Goal: Check status: Check status

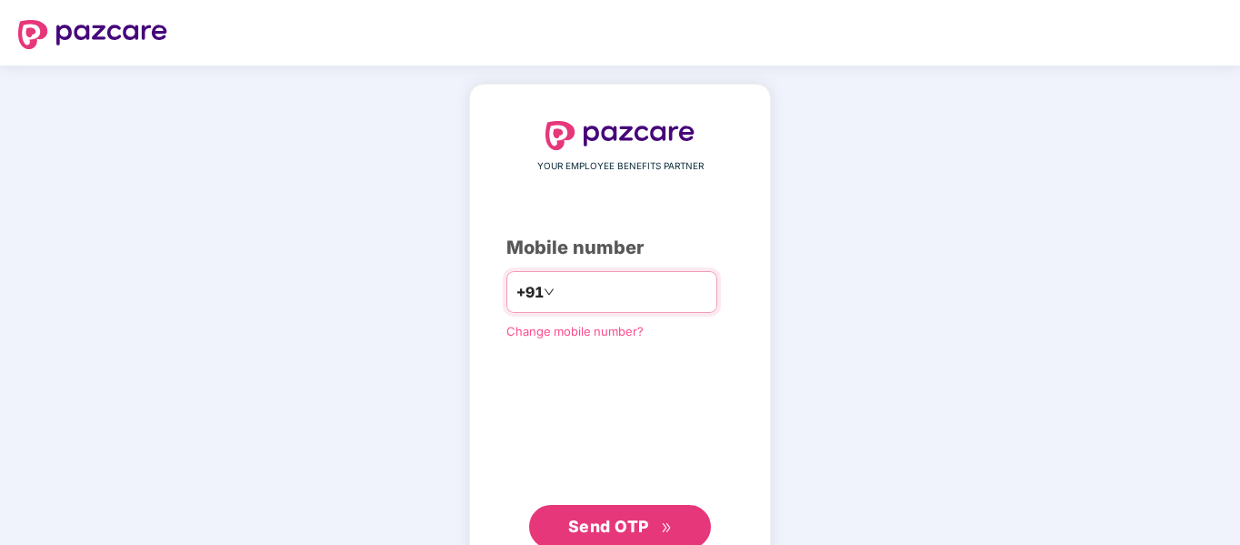
click at [574, 296] on input "number" at bounding box center [632, 291] width 149 height 29
type input "**********"
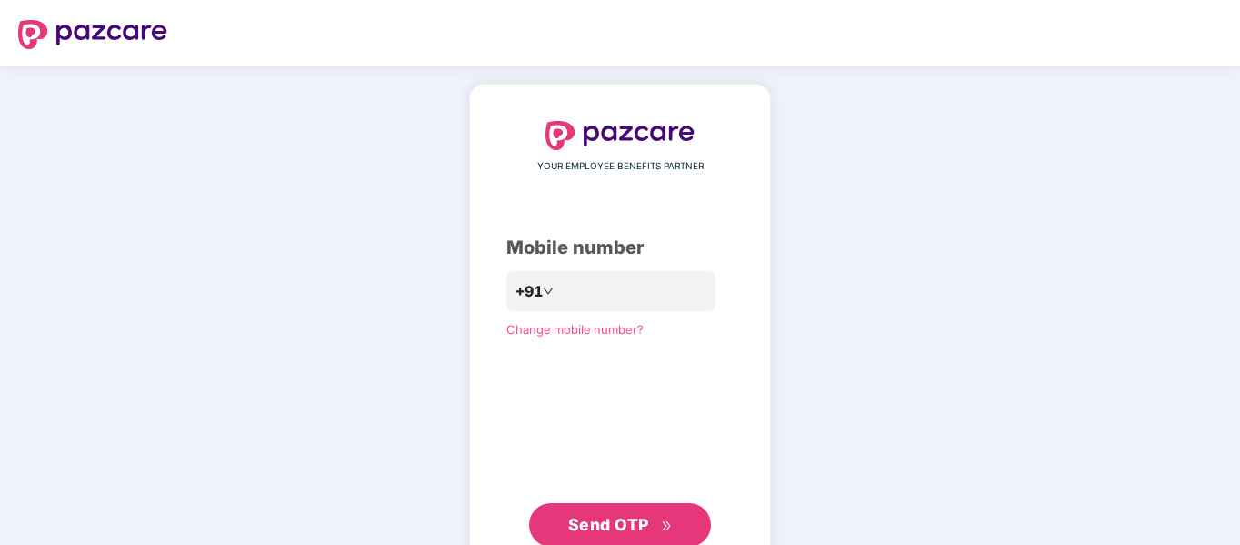
click at [585, 525] on span "Send OTP" at bounding box center [608, 524] width 81 height 19
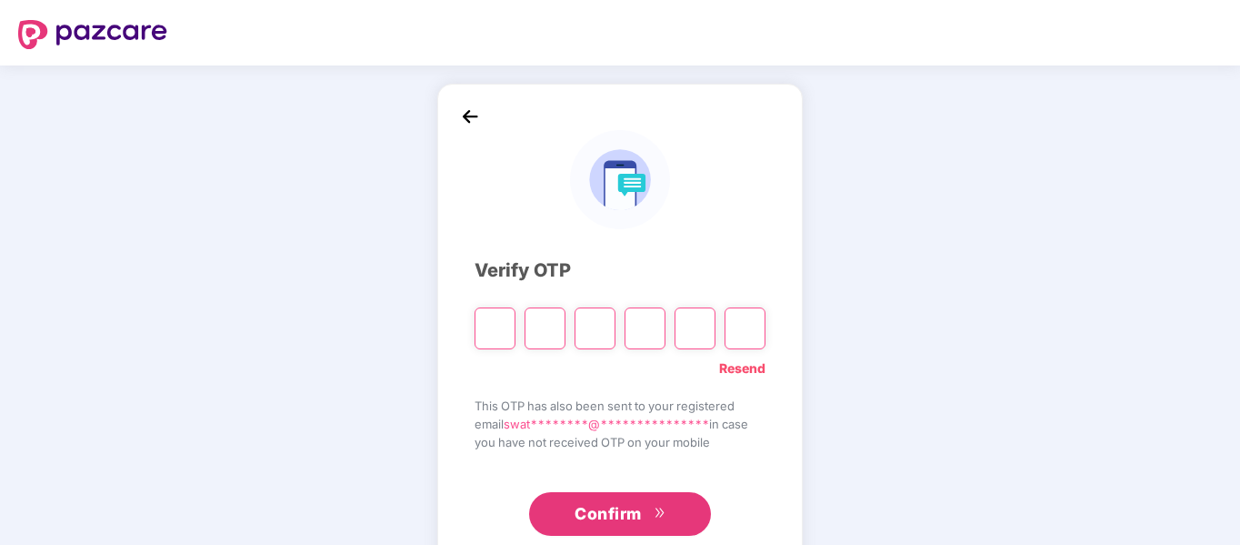
type input "*"
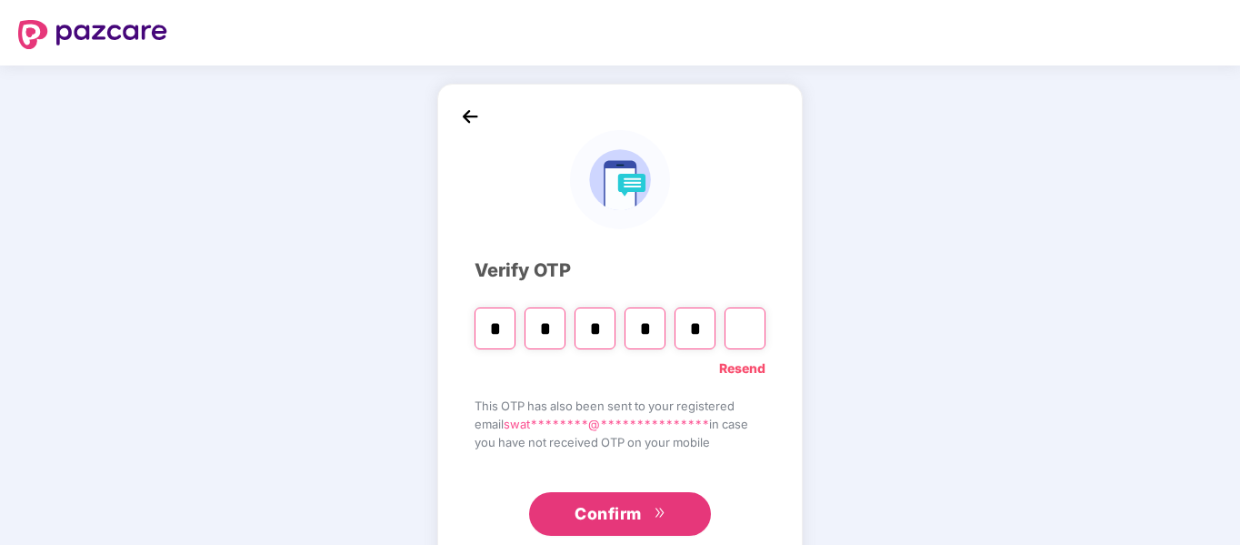
type input "*"
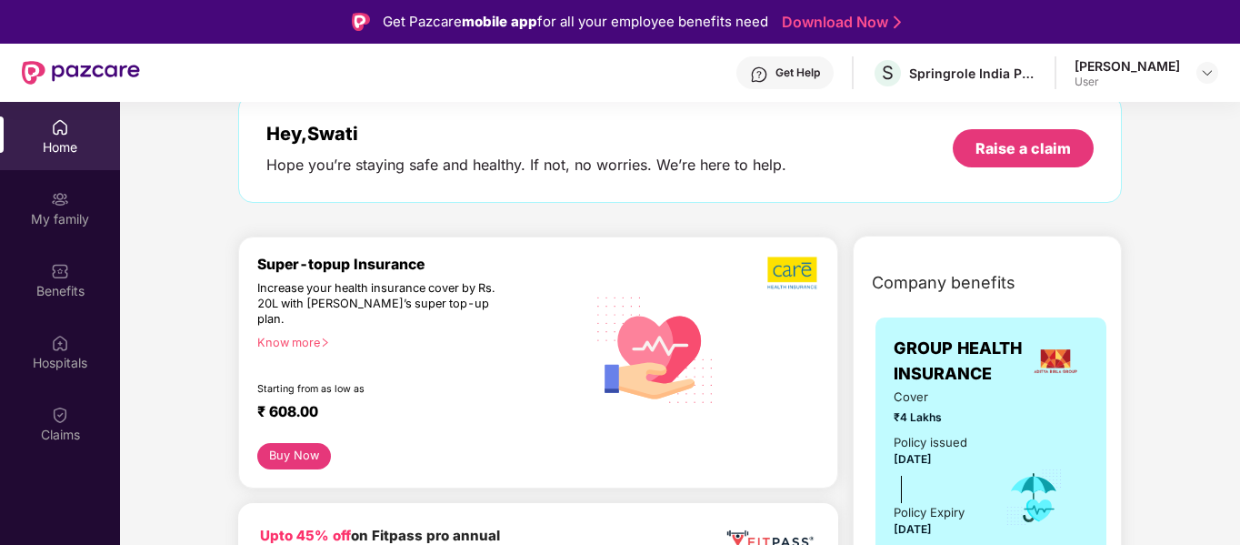
scroll to position [91, 0]
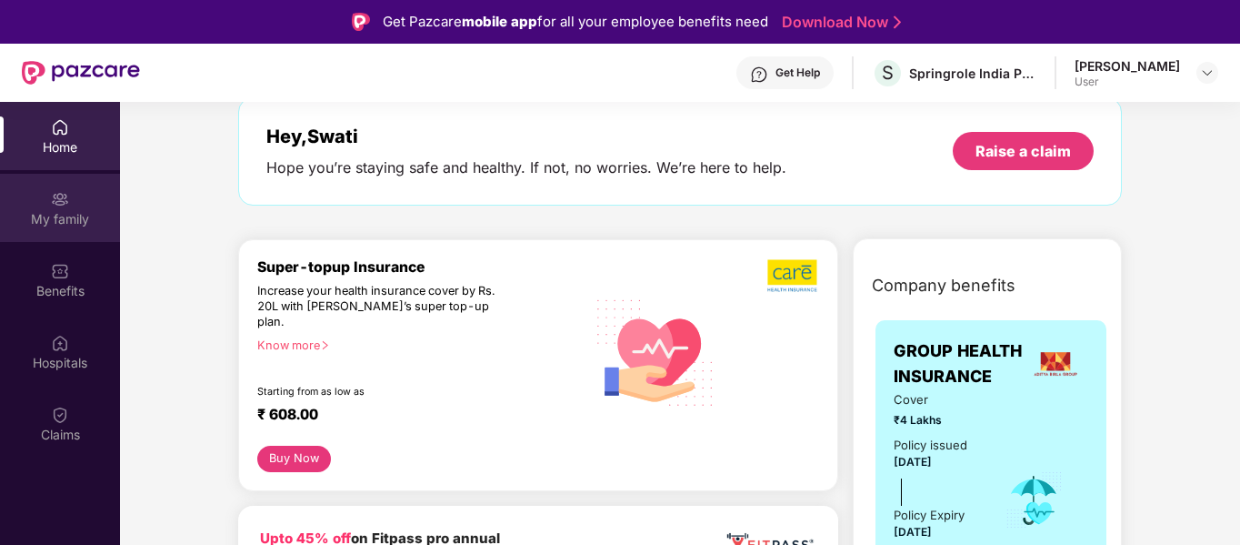
click at [24, 227] on div "My family" at bounding box center [60, 219] width 120 height 18
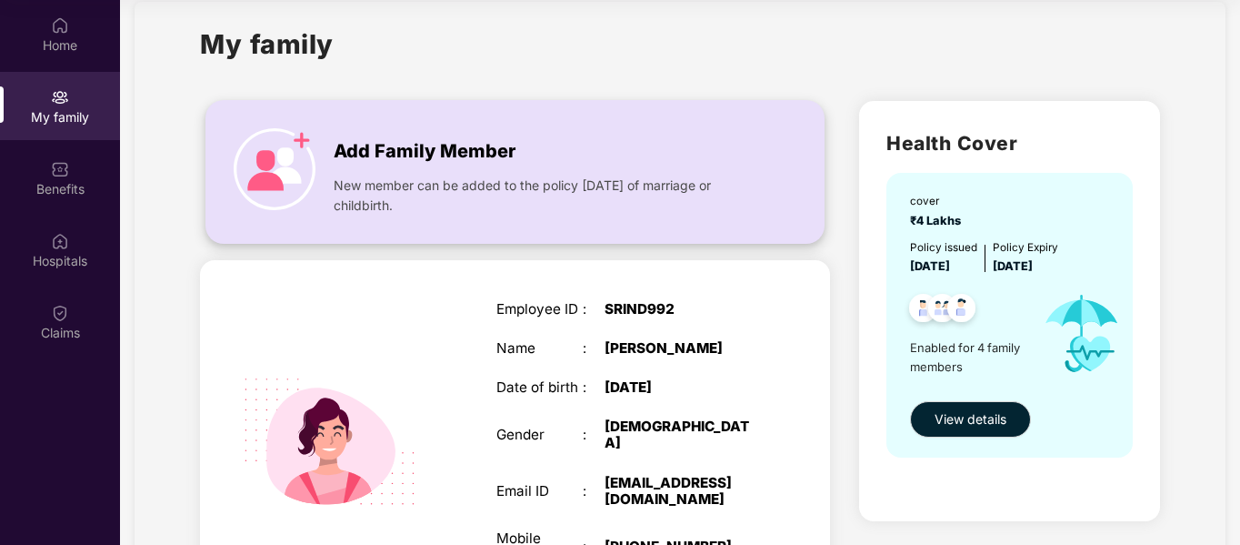
scroll to position [0, 0]
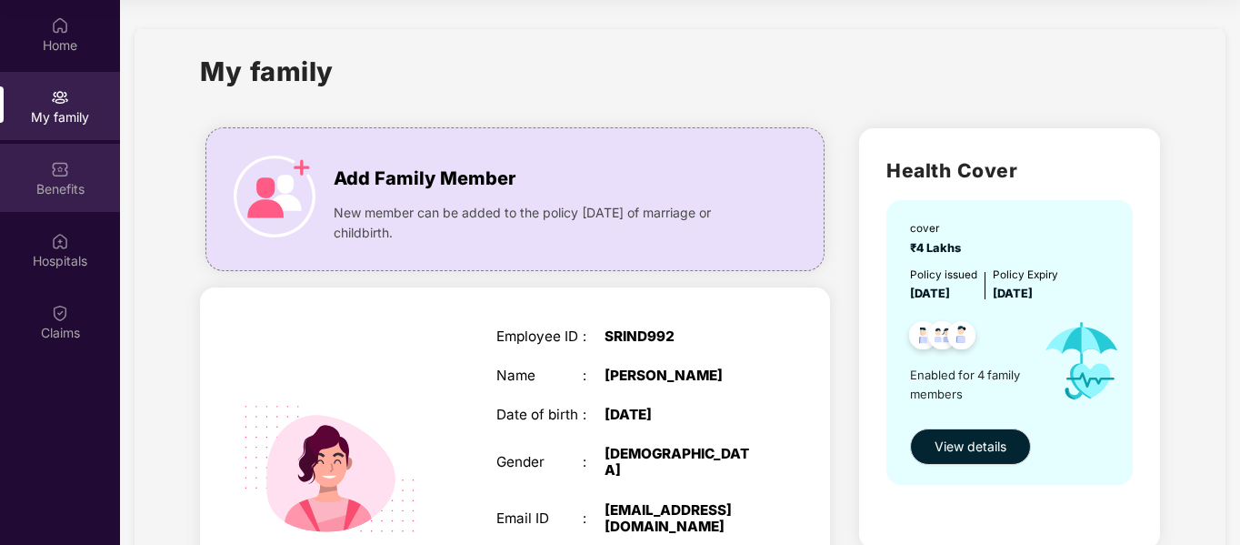
click at [76, 191] on div "Benefits" at bounding box center [60, 189] width 120 height 18
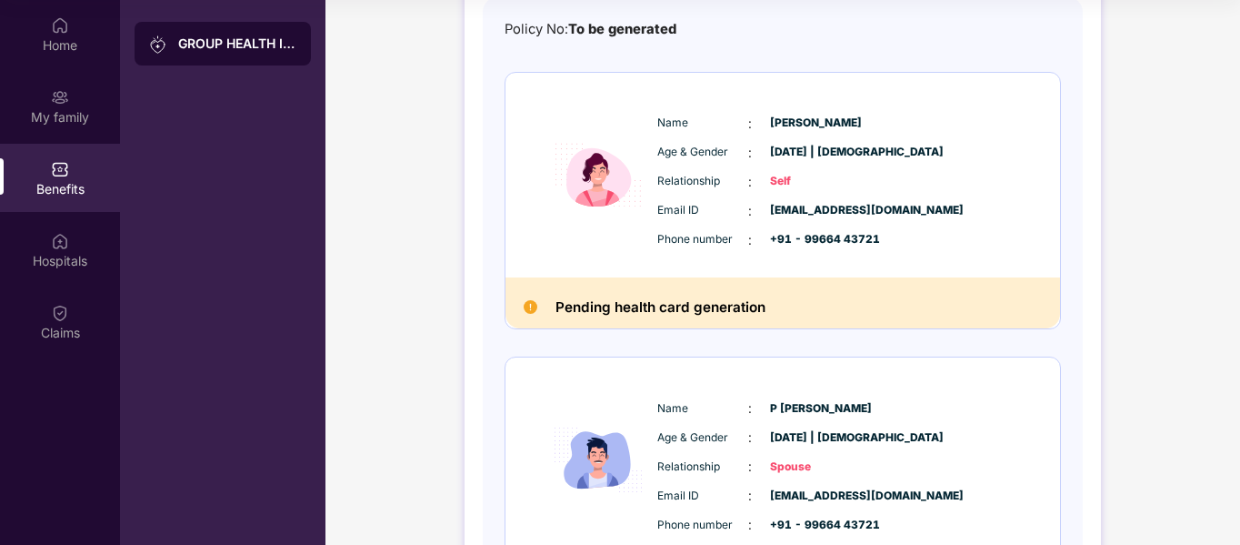
scroll to position [273, 0]
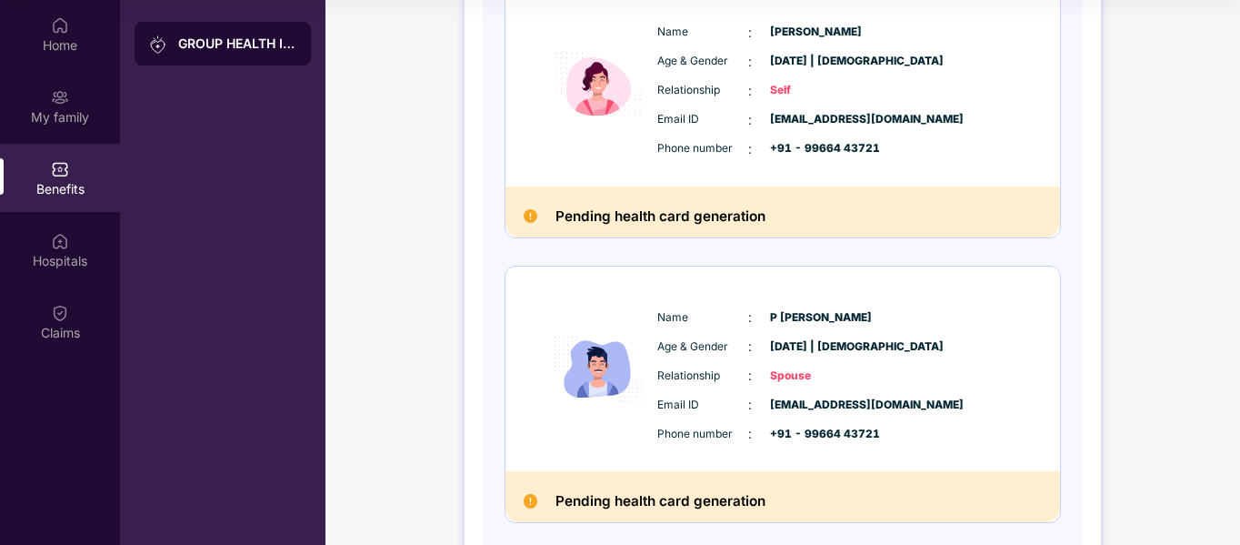
click at [525, 214] on img at bounding box center [531, 216] width 14 height 14
click at [597, 213] on h2 "Pending health card generation" at bounding box center [661, 217] width 210 height 24
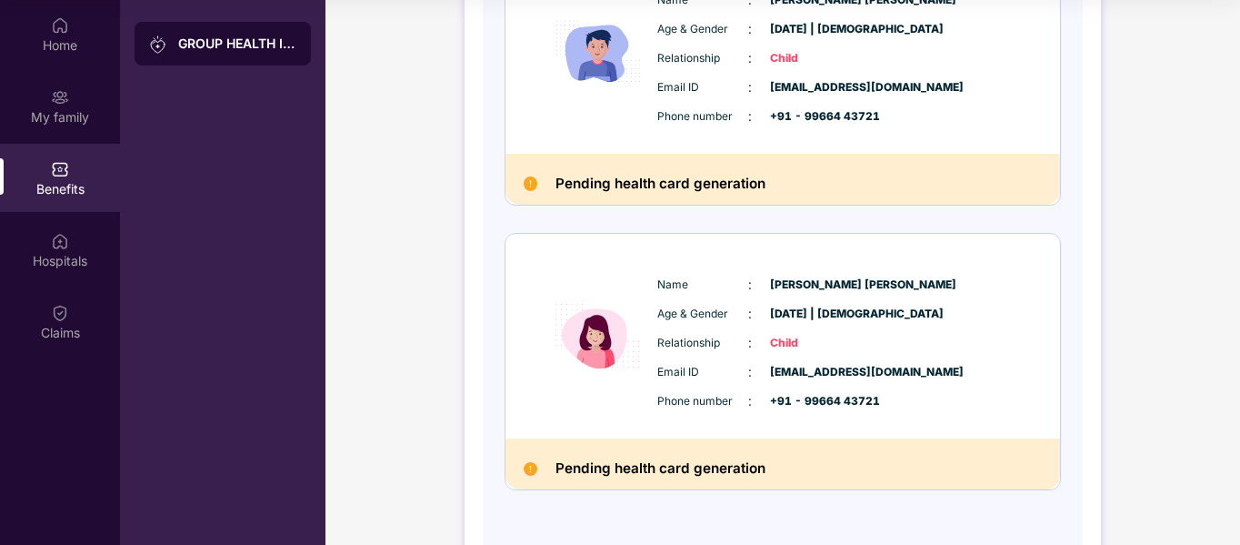
scroll to position [933, 0]
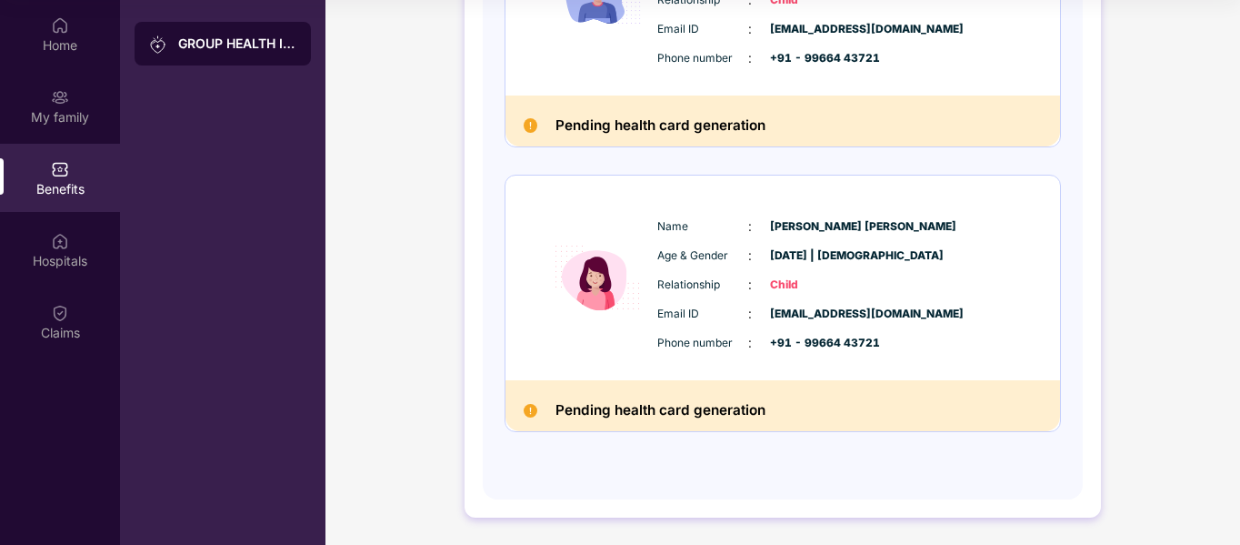
click at [648, 415] on h2 "Pending health card generation" at bounding box center [661, 410] width 210 height 24
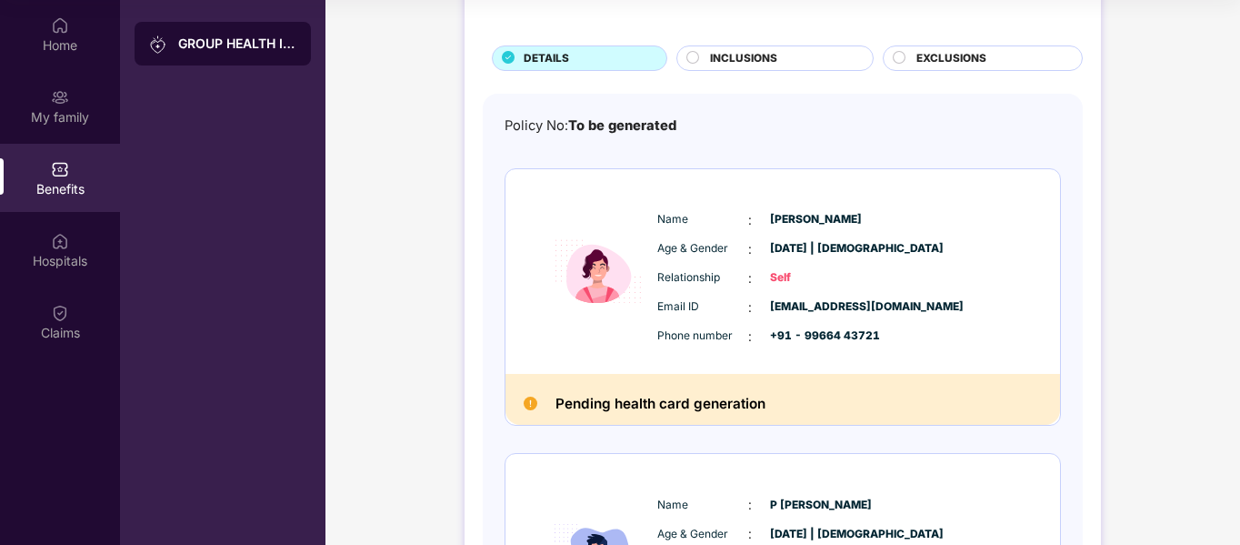
scroll to position [0, 0]
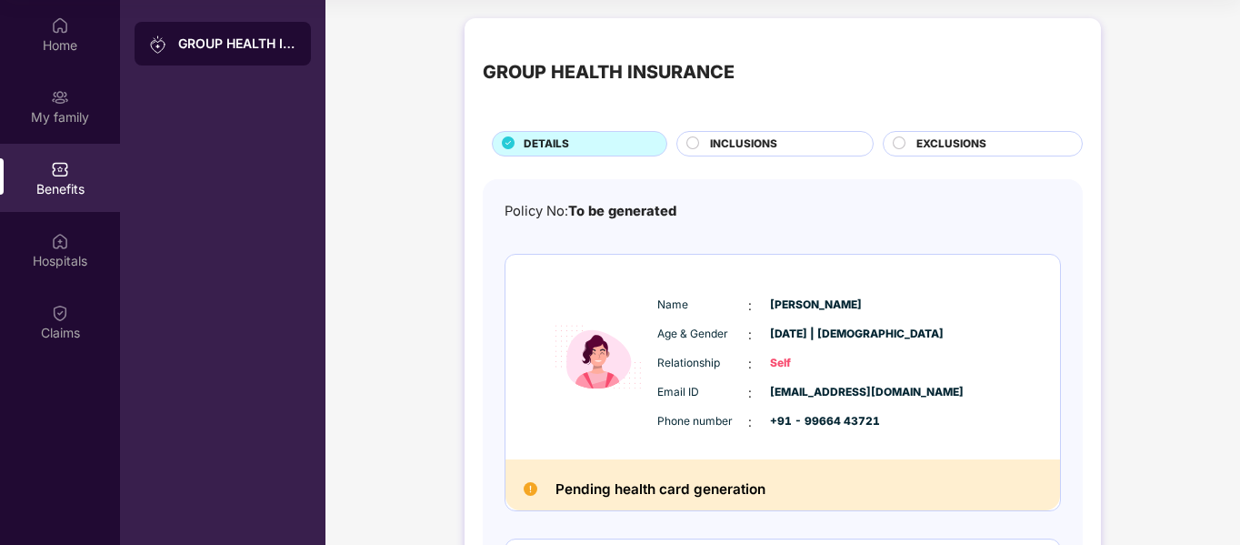
click at [735, 145] on span "INCLUSIONS" at bounding box center [743, 143] width 67 height 17
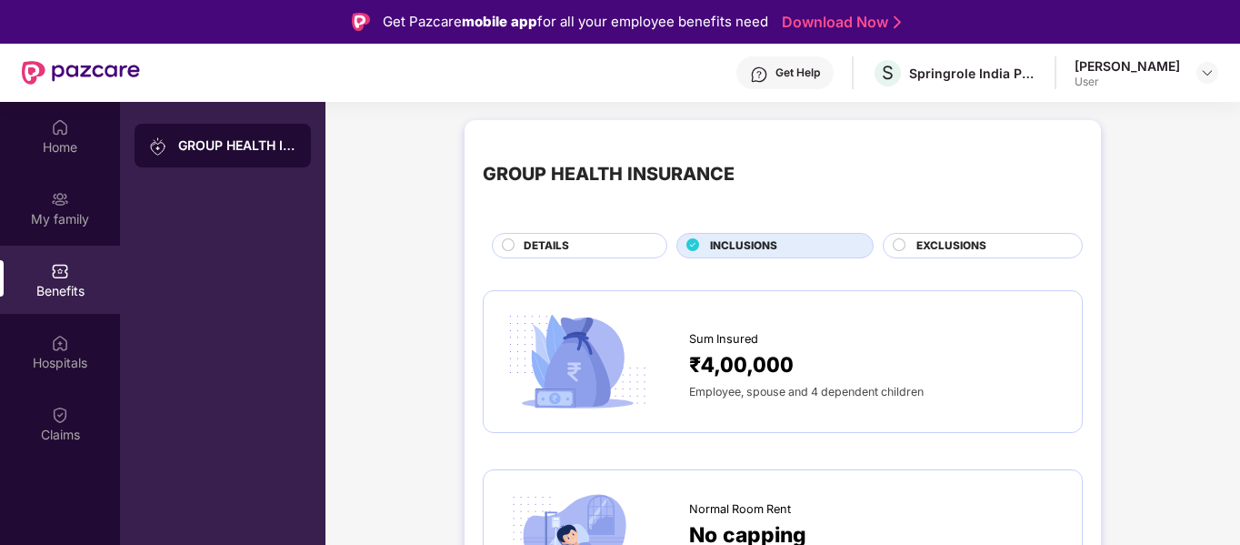
click at [555, 238] on span "DETAILS" at bounding box center [546, 245] width 45 height 17
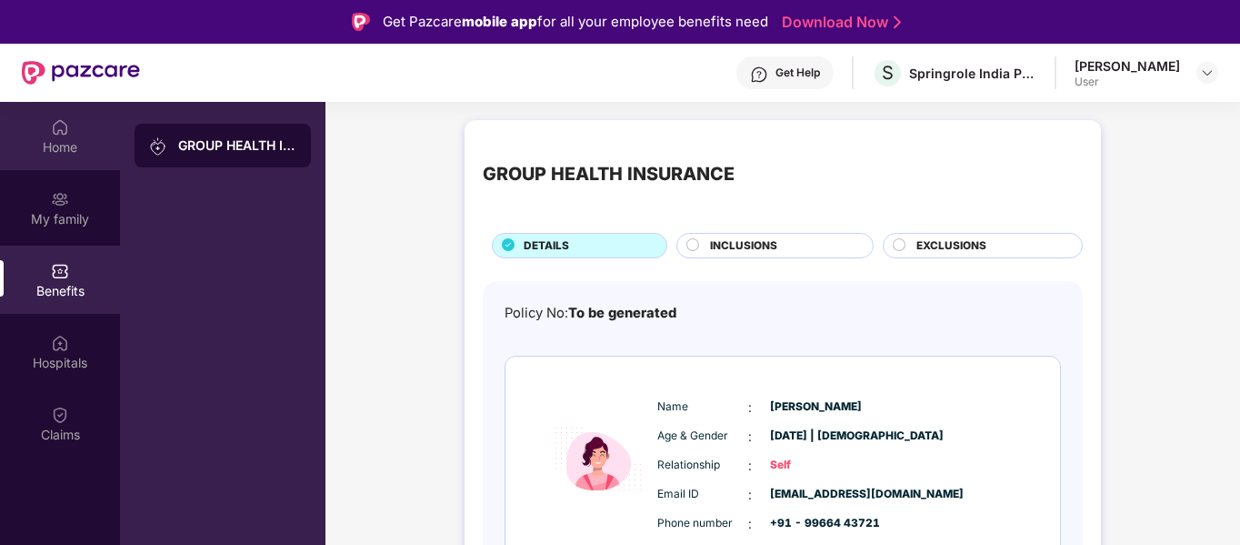
click at [55, 133] on img at bounding box center [60, 127] width 18 height 18
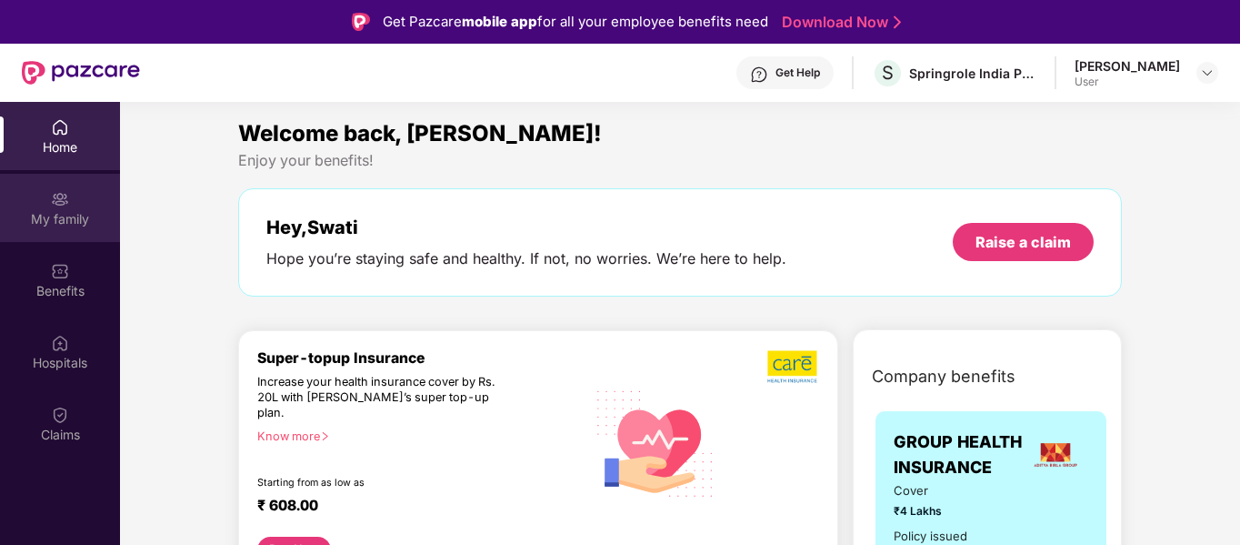
click at [53, 207] on img at bounding box center [60, 199] width 18 height 18
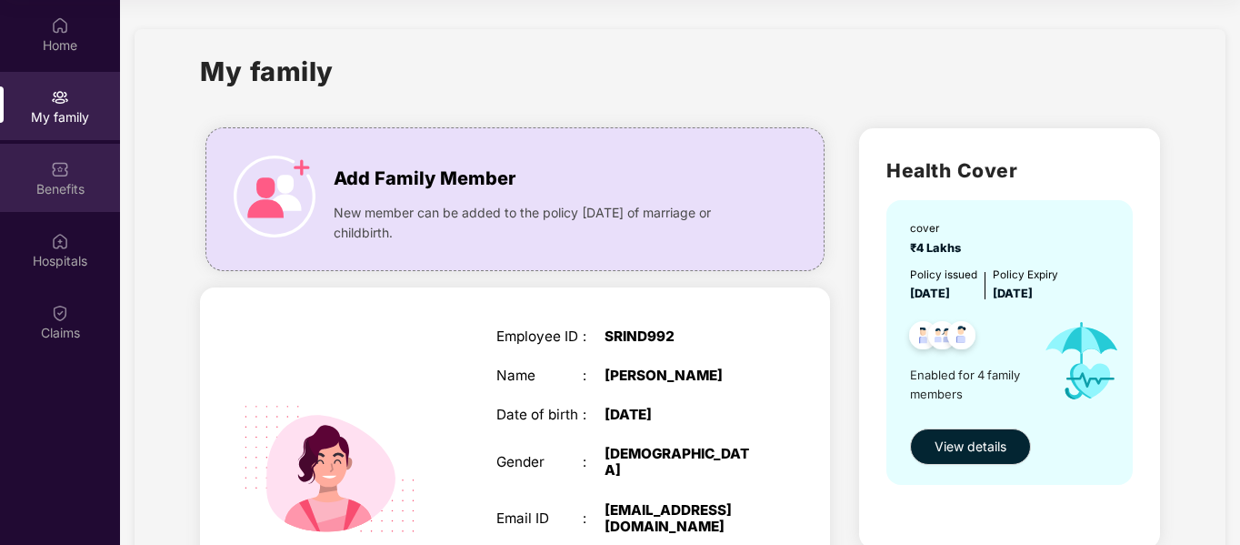
click at [59, 192] on div "Benefits" at bounding box center [60, 189] width 120 height 18
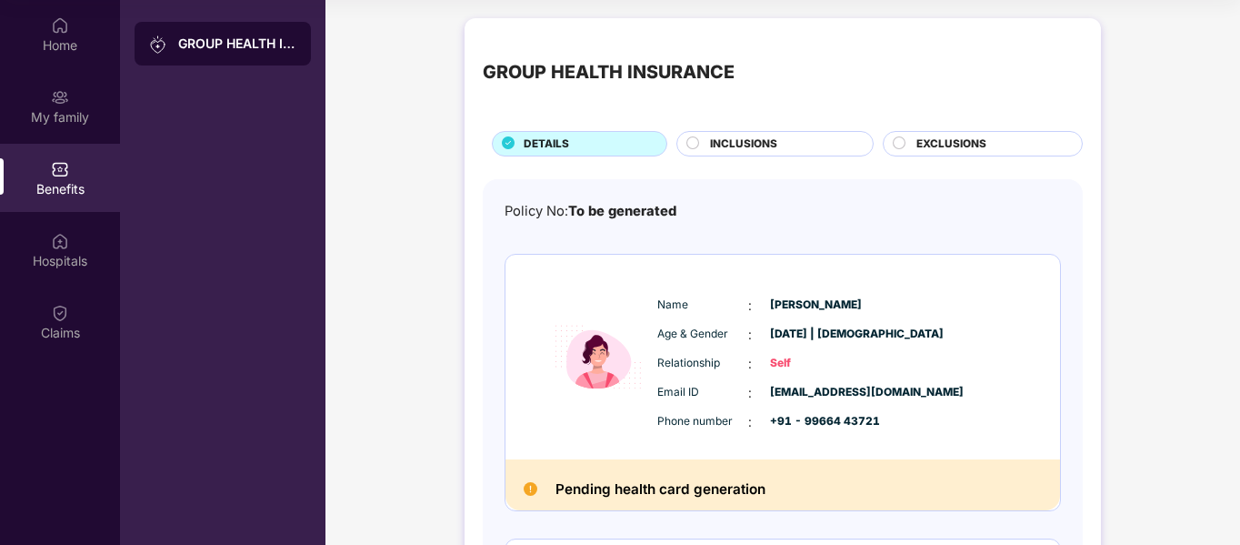
click at [714, 138] on span "INCLUSIONS" at bounding box center [743, 143] width 67 height 17
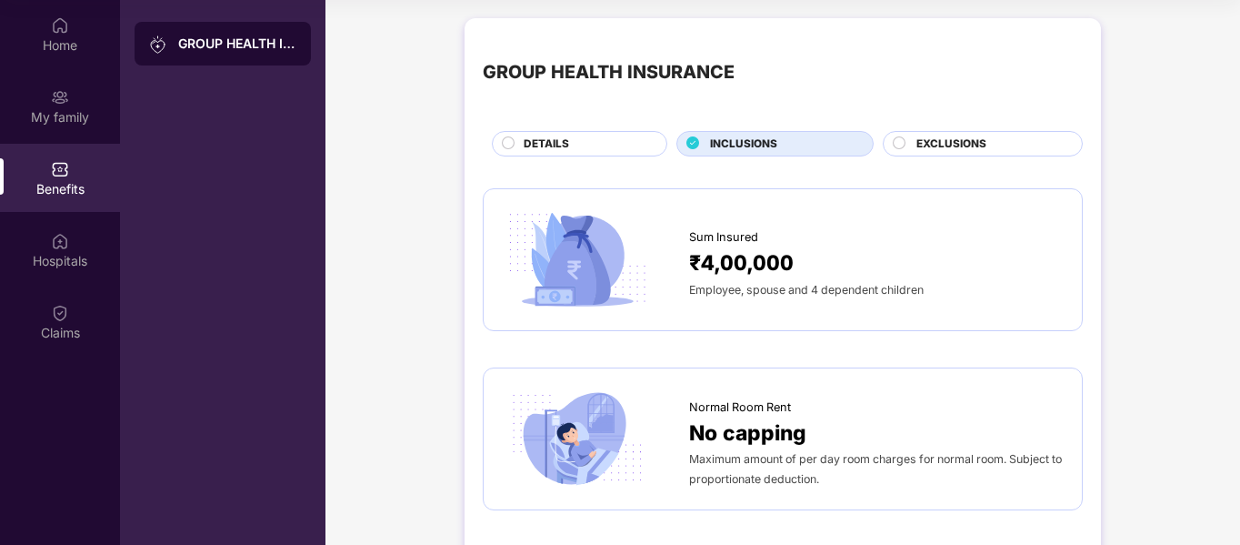
click at [907, 140] on div "EXCLUSIONS" at bounding box center [989, 145] width 165 height 20
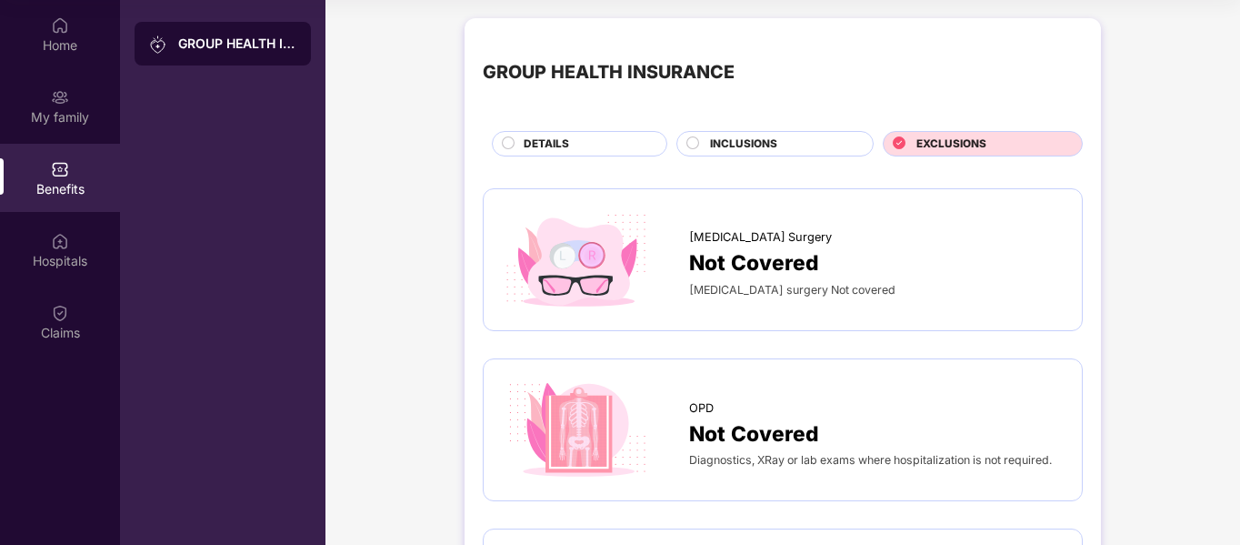
click at [761, 144] on span "INCLUSIONS" at bounding box center [743, 143] width 67 height 17
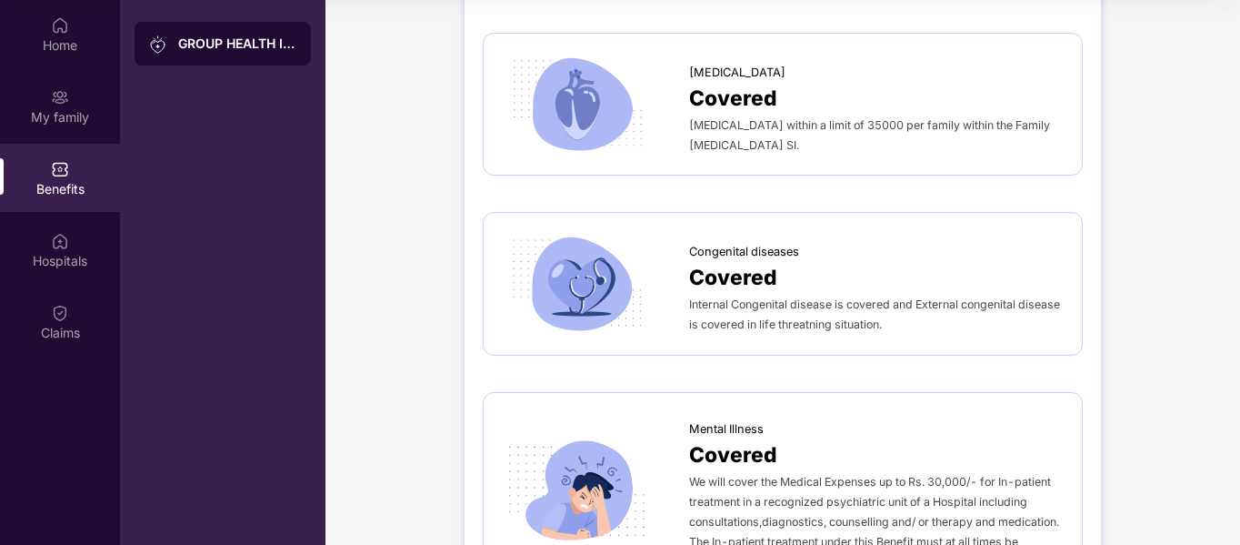
scroll to position [3875, 0]
